Goal: Information Seeking & Learning: Learn about a topic

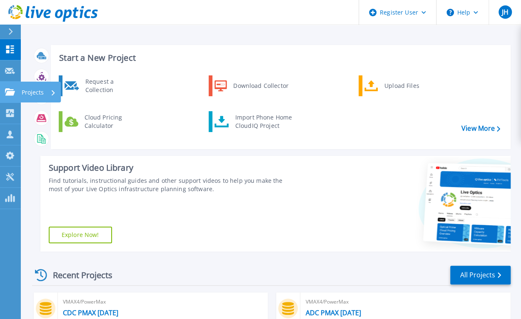
click at [8, 89] on icon at bounding box center [10, 91] width 10 height 7
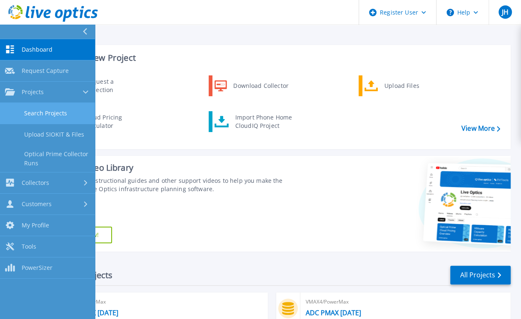
click at [65, 112] on link "Search Projects" at bounding box center [47, 113] width 95 height 21
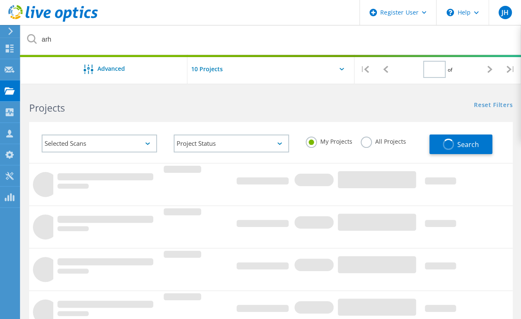
type input "1"
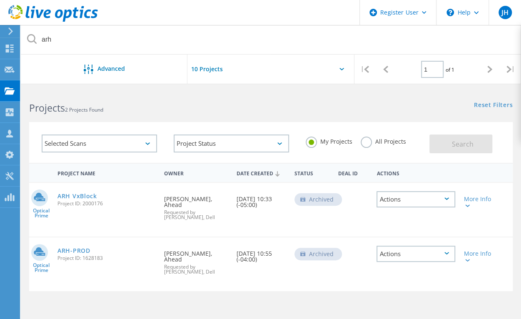
click at [364, 144] on label "All Projects" at bounding box center [383, 141] width 45 height 8
click at [0, 0] on input "All Projects" at bounding box center [0, 0] width 0 height 0
click at [72, 197] on link "ARH VxBlock" at bounding box center [77, 196] width 40 height 6
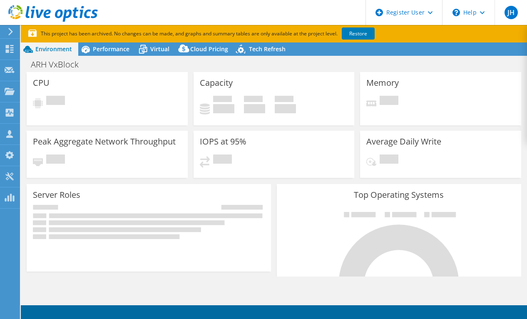
select select "USD"
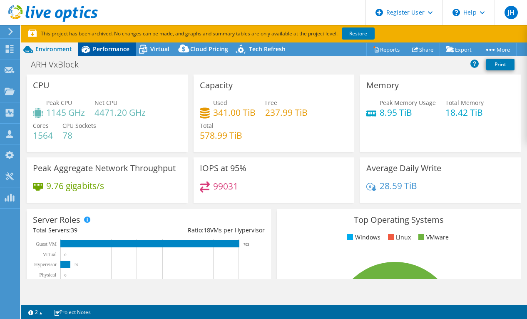
click at [96, 51] on span "Performance" at bounding box center [111, 49] width 37 height 8
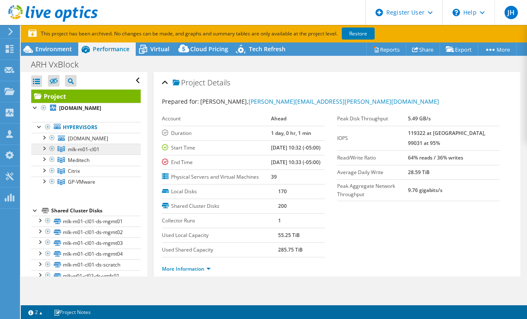
click at [77, 146] on span "mlk-m01-cl01" at bounding box center [84, 149] width 32 height 7
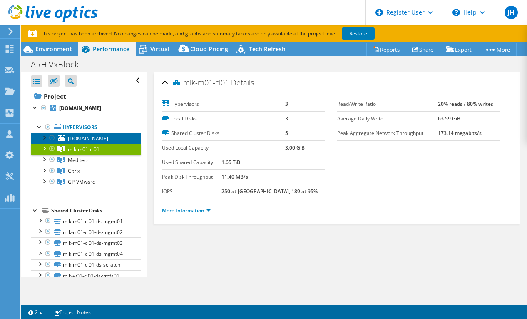
click at [85, 135] on span "[DOMAIN_NAME]" at bounding box center [88, 138] width 40 height 7
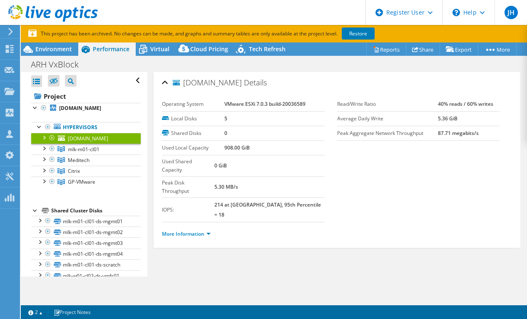
click at [44, 136] on div at bounding box center [44, 137] width 8 height 8
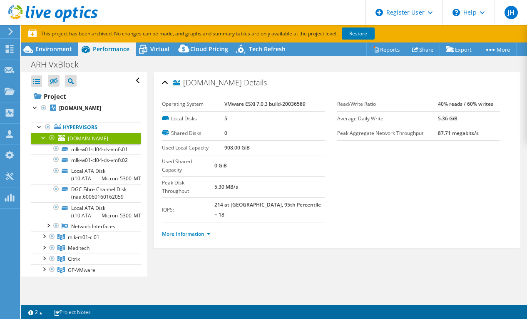
click at [44, 136] on div at bounding box center [44, 137] width 8 height 8
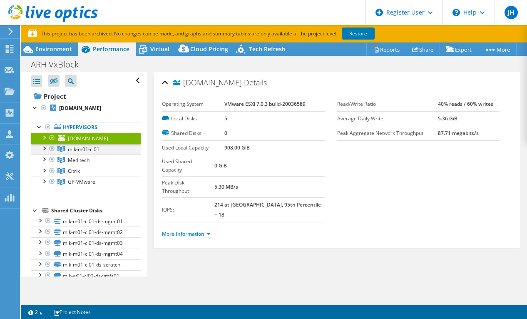
click at [43, 147] on div at bounding box center [44, 148] width 8 height 8
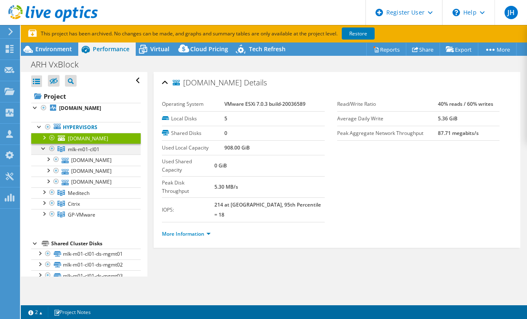
click at [43, 147] on div at bounding box center [44, 148] width 8 height 8
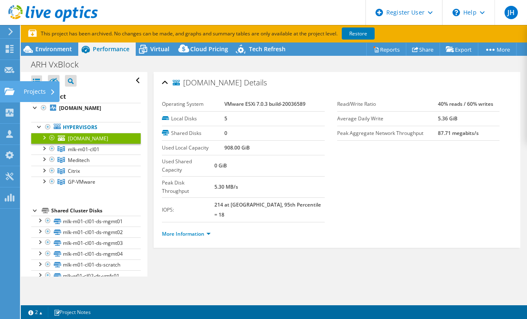
click at [10, 88] on icon at bounding box center [10, 91] width 10 height 8
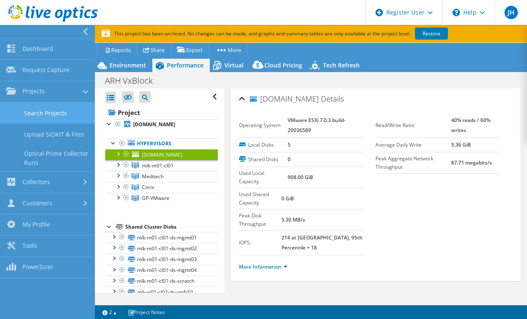
click at [44, 115] on link "Search Projects" at bounding box center [47, 112] width 95 height 21
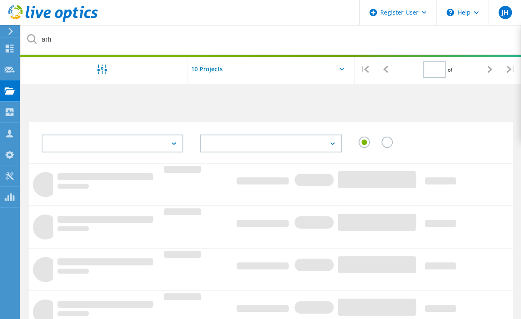
type input "1"
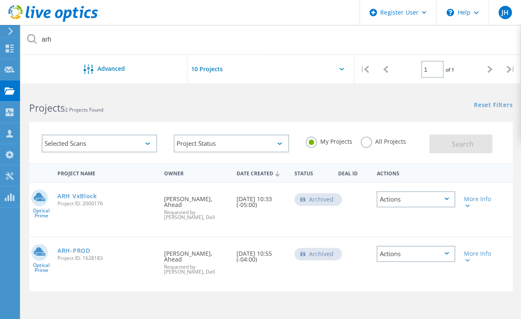
click at [363, 141] on label "All Projects" at bounding box center [383, 141] width 45 height 8
click at [0, 0] on input "All Projects" at bounding box center [0, 0] width 0 height 0
click at [75, 197] on link "ARH VxBlock" at bounding box center [77, 196] width 40 height 6
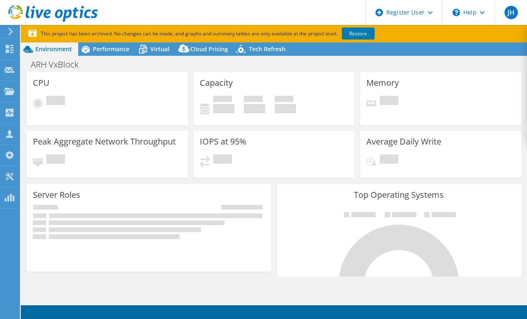
select select "USD"
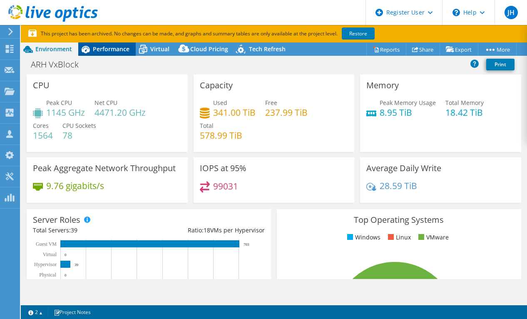
click at [102, 46] on span "Performance" at bounding box center [111, 49] width 37 height 8
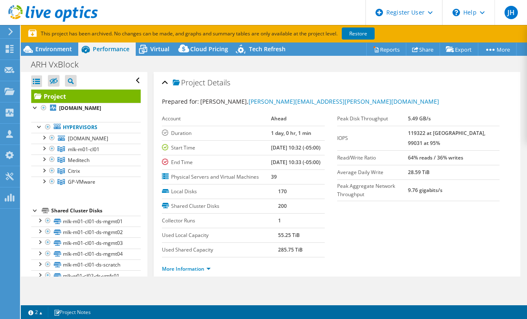
click at [385, 94] on div "Prepared for: [PERSON_NAME], [PERSON_NAME][EMAIL_ADDRESS][PERSON_NAME][DOMAIN_N…" at bounding box center [337, 186] width 350 height 189
